Goal: Task Accomplishment & Management: Complete application form

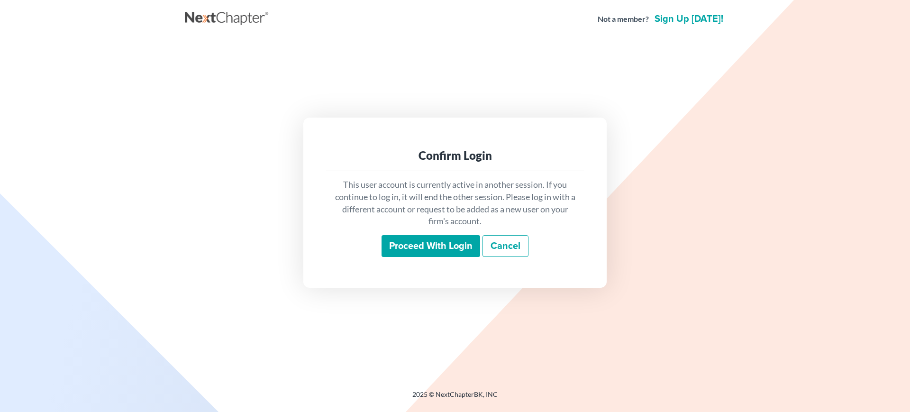
click at [401, 247] on input "Proceed with login" at bounding box center [431, 246] width 99 height 22
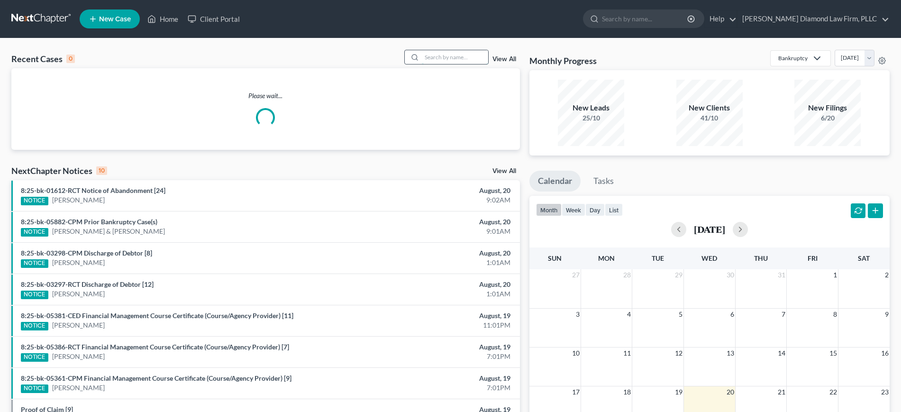
click at [437, 54] on input "search" at bounding box center [455, 57] width 66 height 14
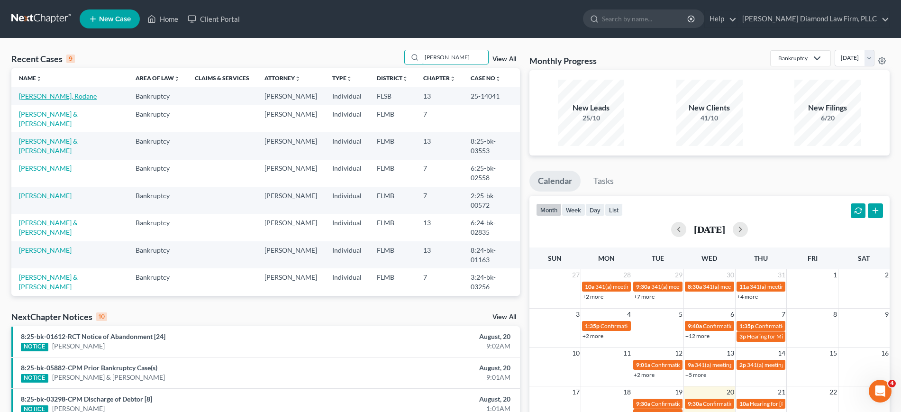
type input "[PERSON_NAME]"
click at [34, 95] on link "[PERSON_NAME], Rodane" at bounding box center [58, 96] width 78 height 8
select select "4"
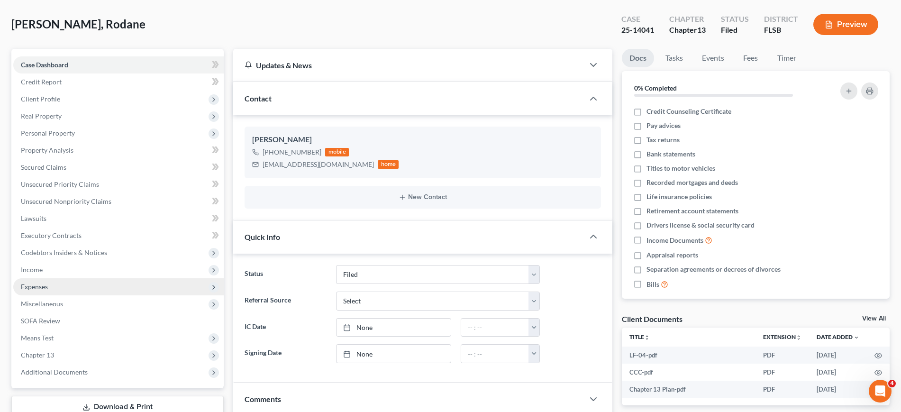
scroll to position [59, 0]
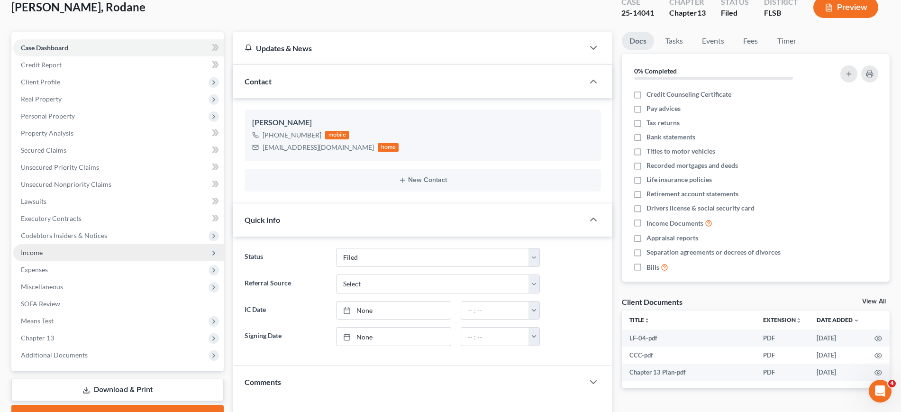
click at [60, 253] on span "Income" at bounding box center [118, 252] width 211 height 17
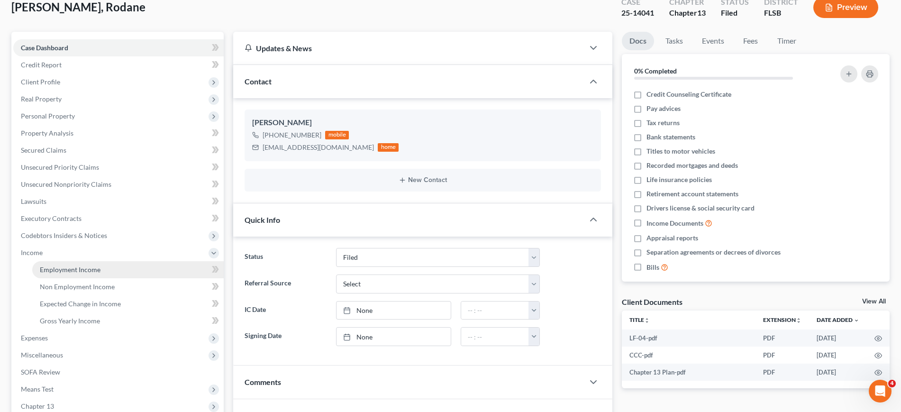
click at [110, 273] on link "Employment Income" at bounding box center [128, 269] width 192 height 17
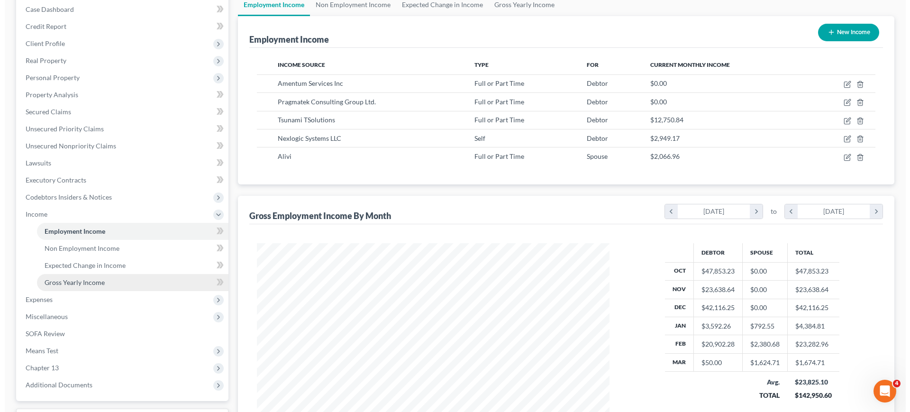
scroll to position [119, 0]
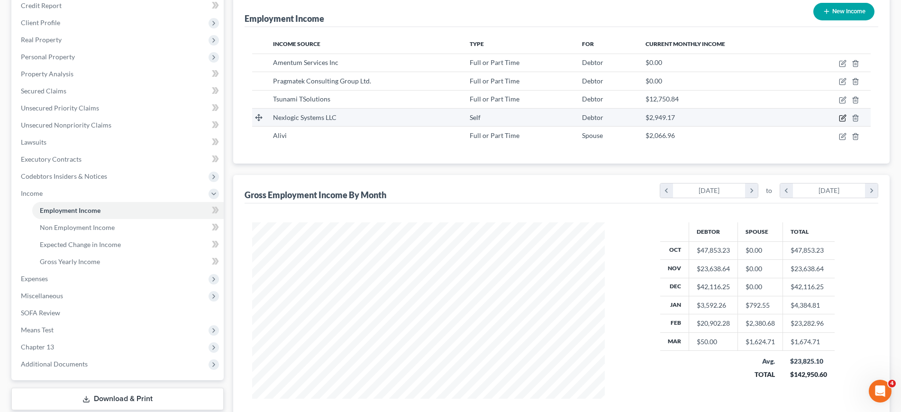
click at [844, 119] on icon "button" at bounding box center [843, 118] width 8 height 8
select select "1"
select select "9"
select select "0"
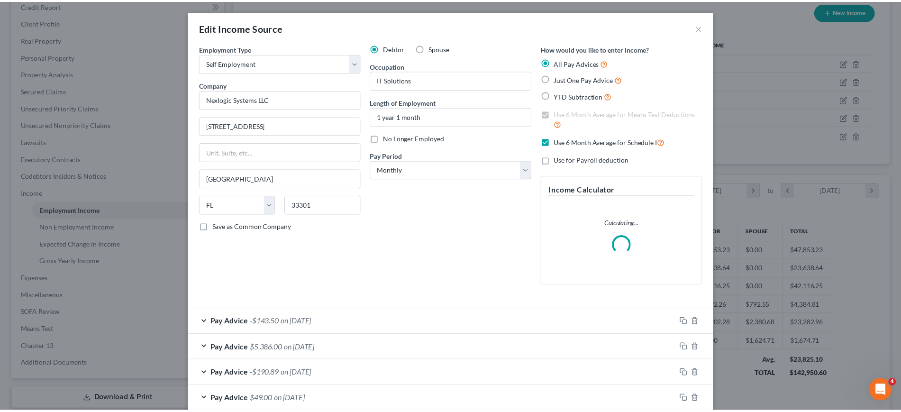
scroll to position [178, 376]
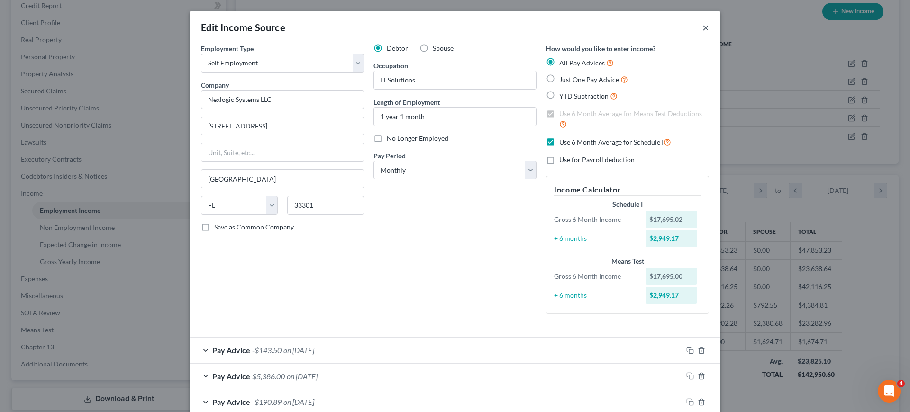
click at [703, 30] on button "×" at bounding box center [706, 27] width 7 height 11
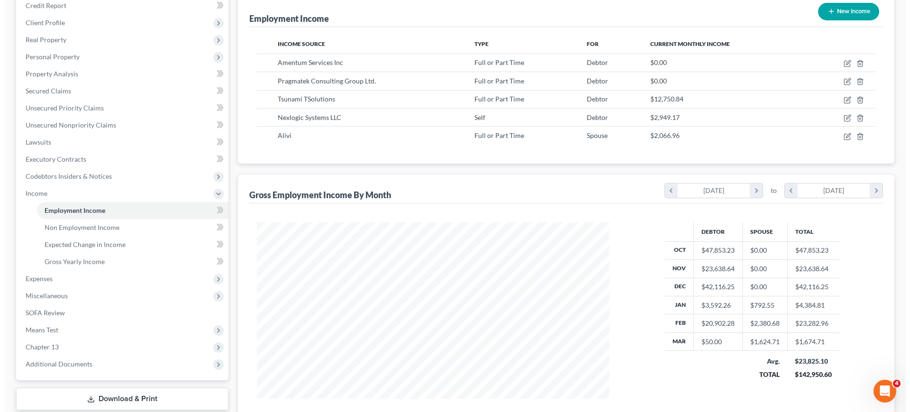
scroll to position [474011, 473816]
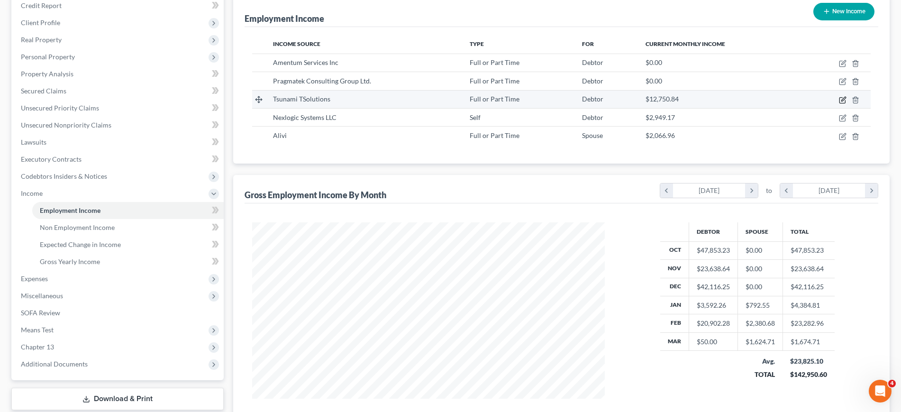
click at [841, 100] on icon "button" at bounding box center [843, 100] width 8 height 8
select select "0"
select select "9"
select select "2"
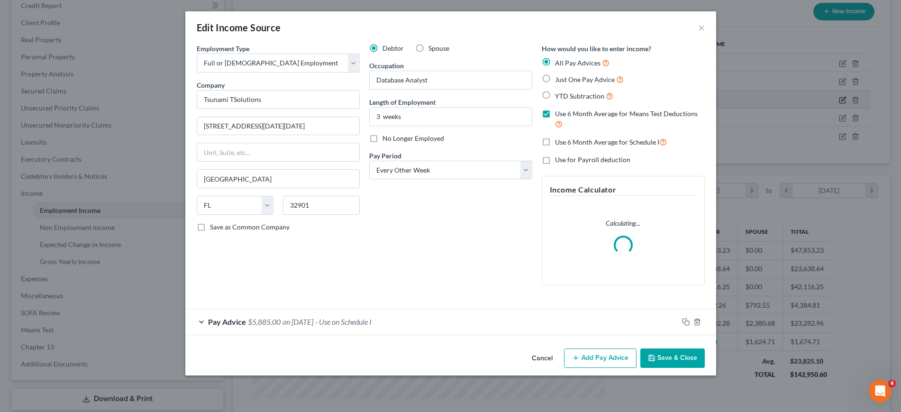
scroll to position [178, 376]
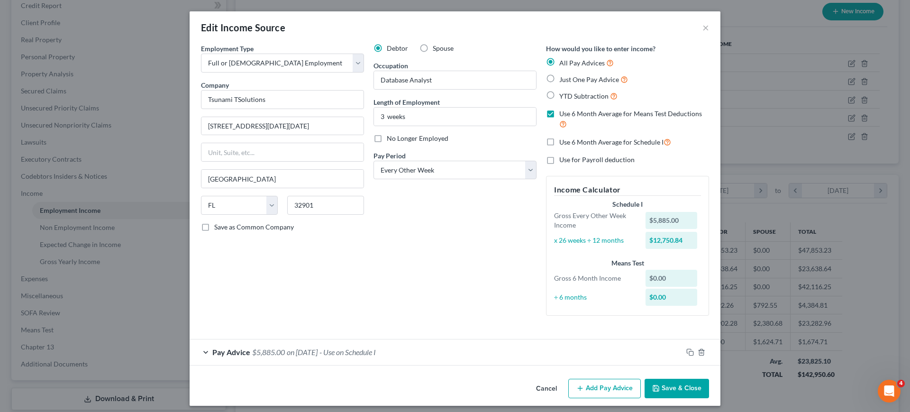
click at [705, 25] on div "Edit Income Source ×" at bounding box center [455, 27] width 531 height 32
click at [703, 26] on button "×" at bounding box center [706, 27] width 7 height 11
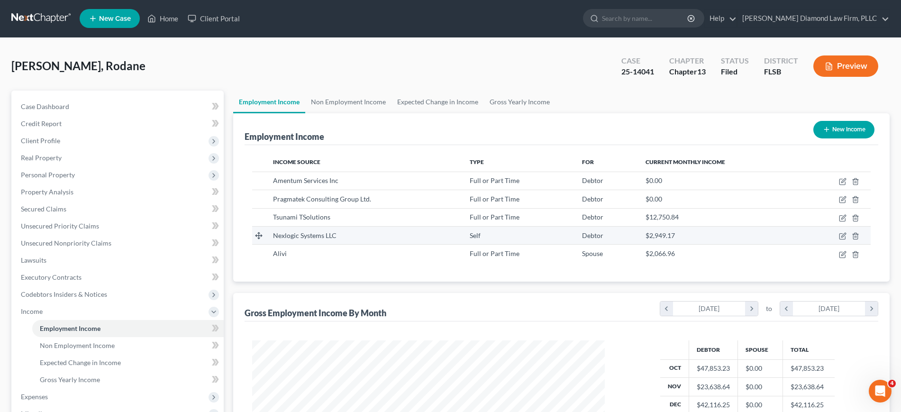
scroll to position [0, 0]
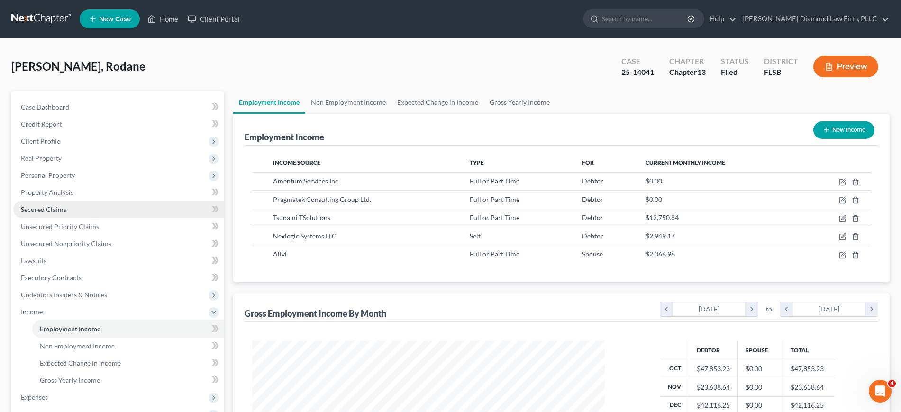
click at [86, 210] on link "Secured Claims" at bounding box center [118, 209] width 211 height 17
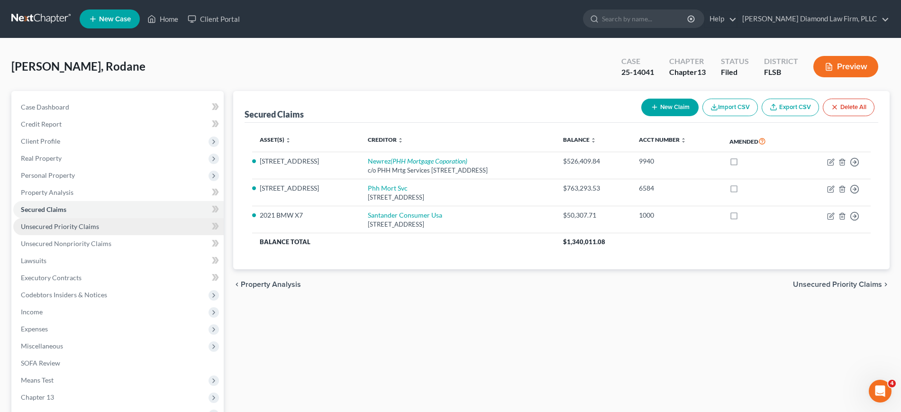
click at [77, 224] on span "Unsecured Priority Claims" at bounding box center [60, 226] width 78 height 8
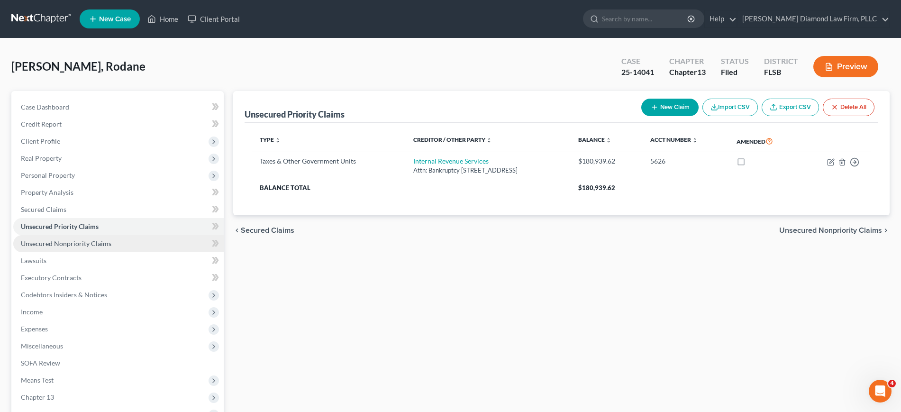
click at [84, 243] on span "Unsecured Nonpriority Claims" at bounding box center [66, 243] width 91 height 8
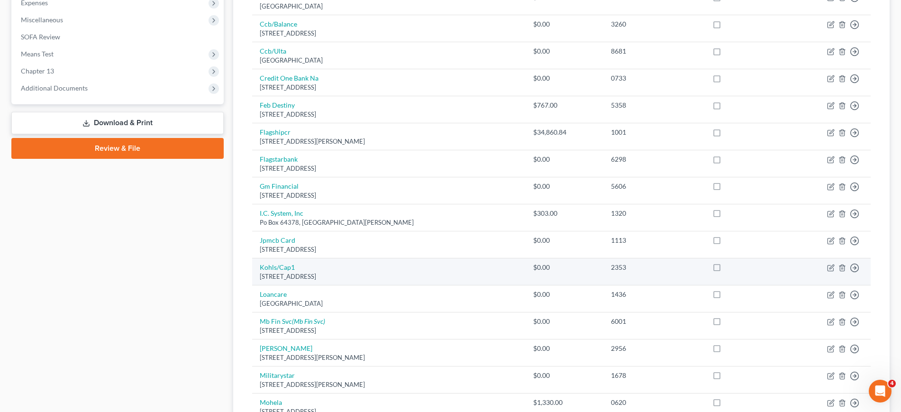
scroll to position [34, 0]
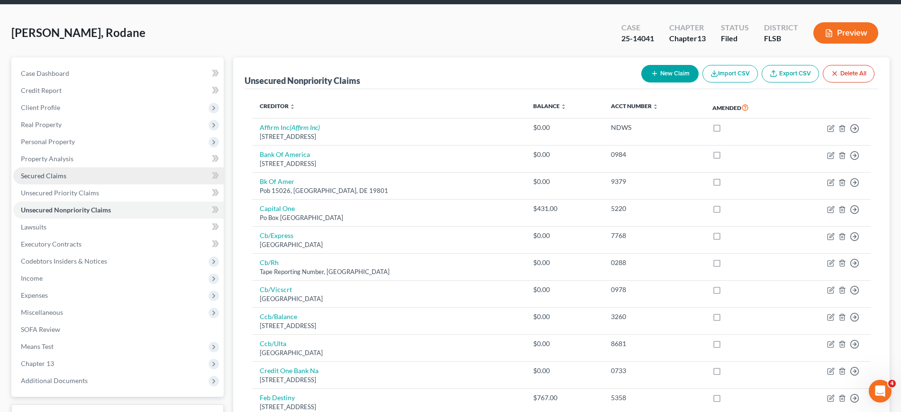
click at [89, 178] on link "Secured Claims" at bounding box center [118, 175] width 211 height 17
